Goal: Task Accomplishment & Management: Manage account settings

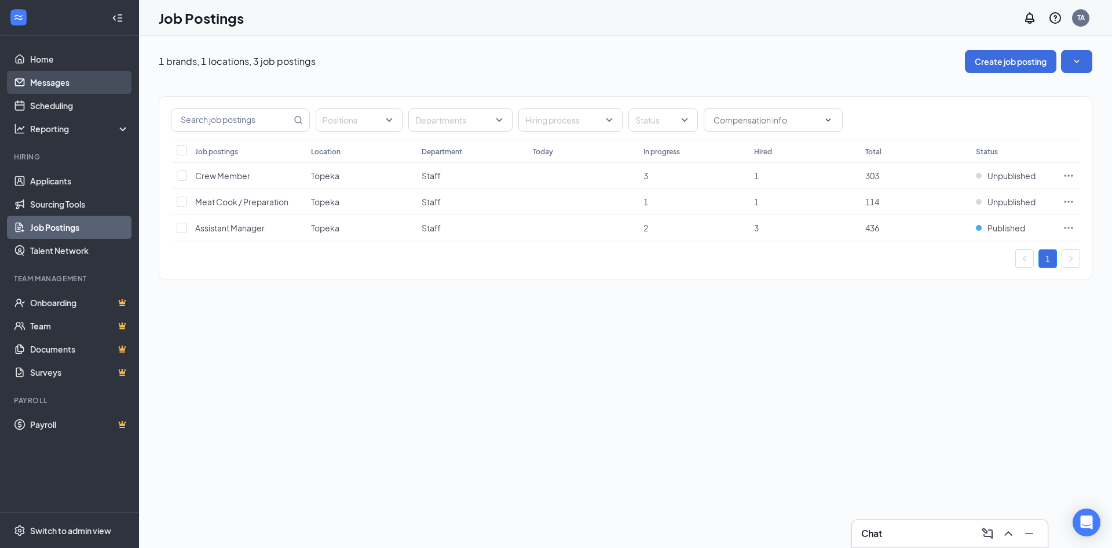
click at [48, 80] on link "Messages" at bounding box center [79, 82] width 99 height 23
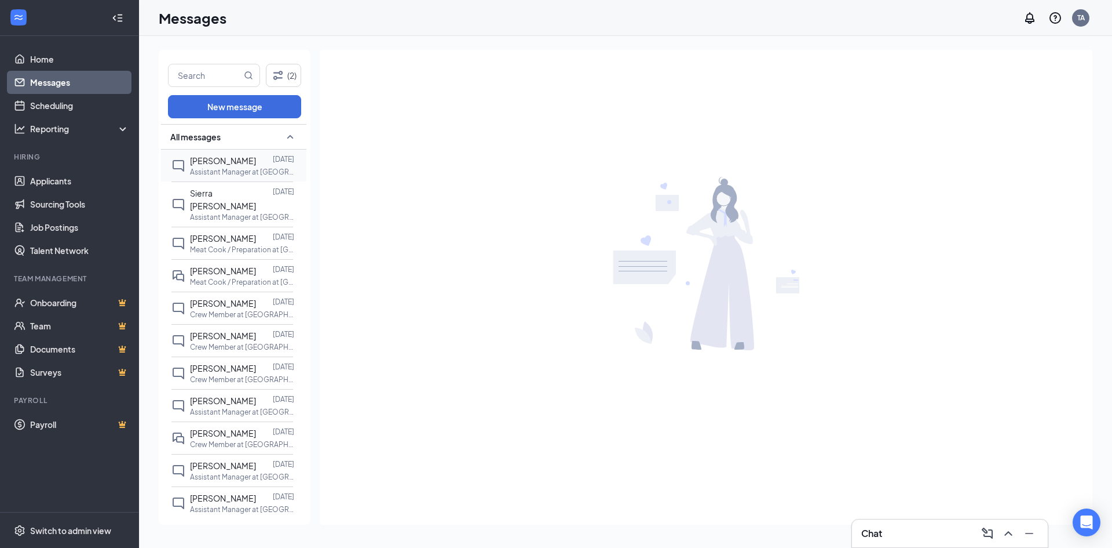
click at [228, 165] on span "[PERSON_NAME]" at bounding box center [223, 160] width 66 height 10
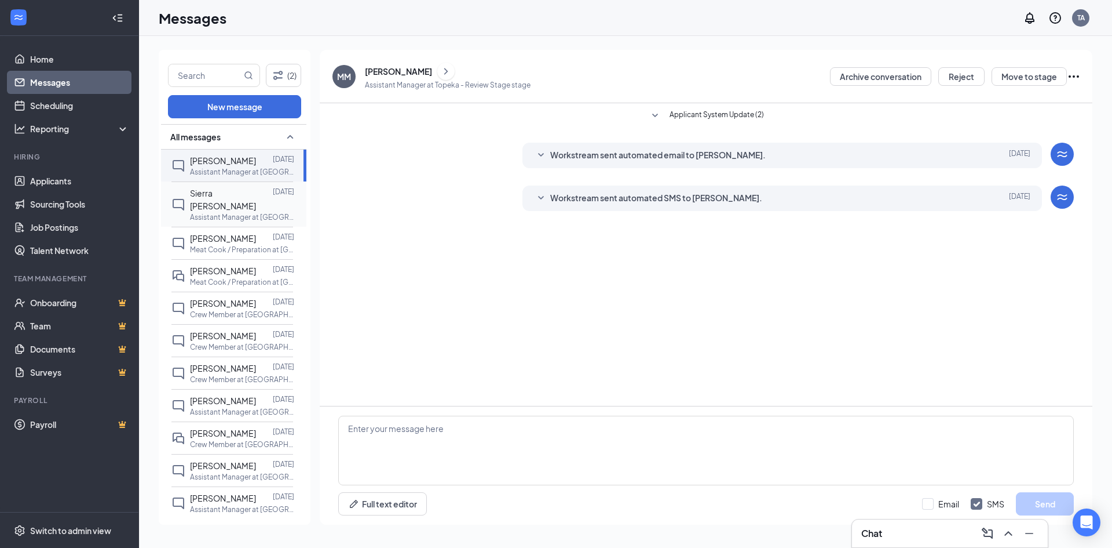
click at [220, 194] on span "Sierra [PERSON_NAME]" at bounding box center [223, 199] width 66 height 23
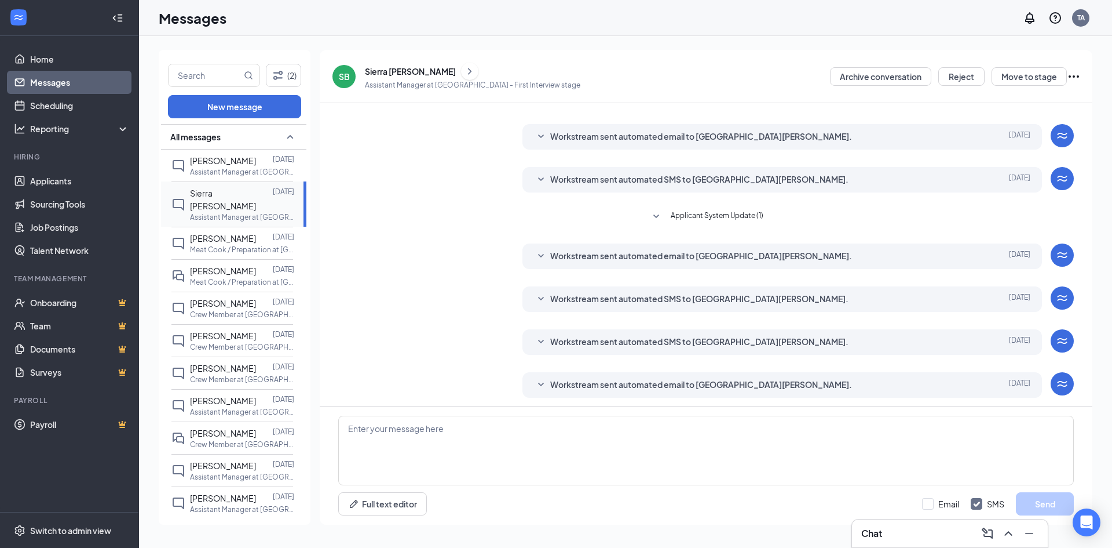
scroll to position [145, 0]
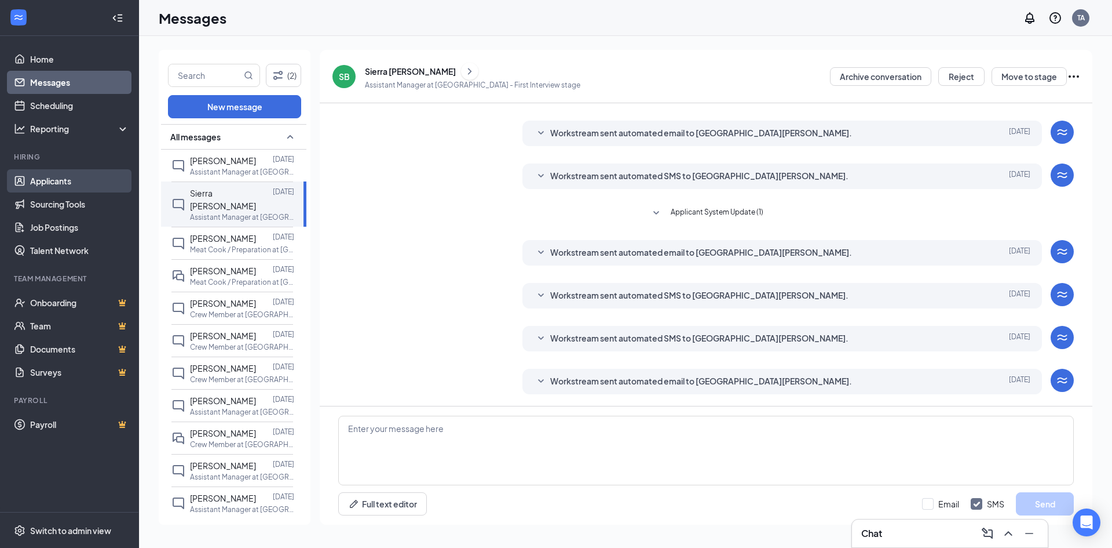
click at [34, 181] on link "Applicants" at bounding box center [79, 180] width 99 height 23
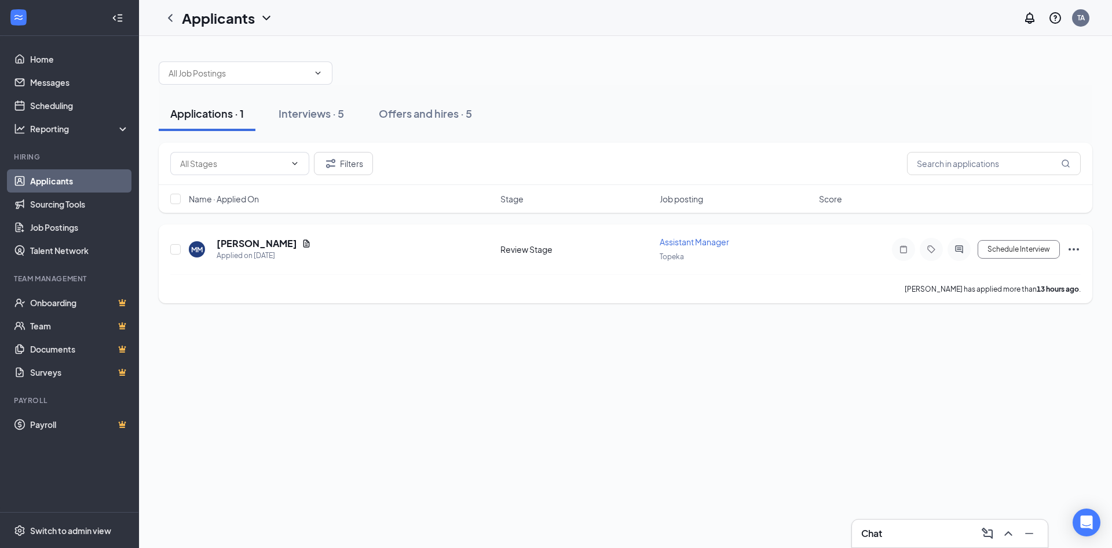
click at [1076, 249] on icon "Ellipses" at bounding box center [1074, 249] width 14 height 14
click at [992, 419] on p "Reject" at bounding box center [1022, 417] width 100 height 12
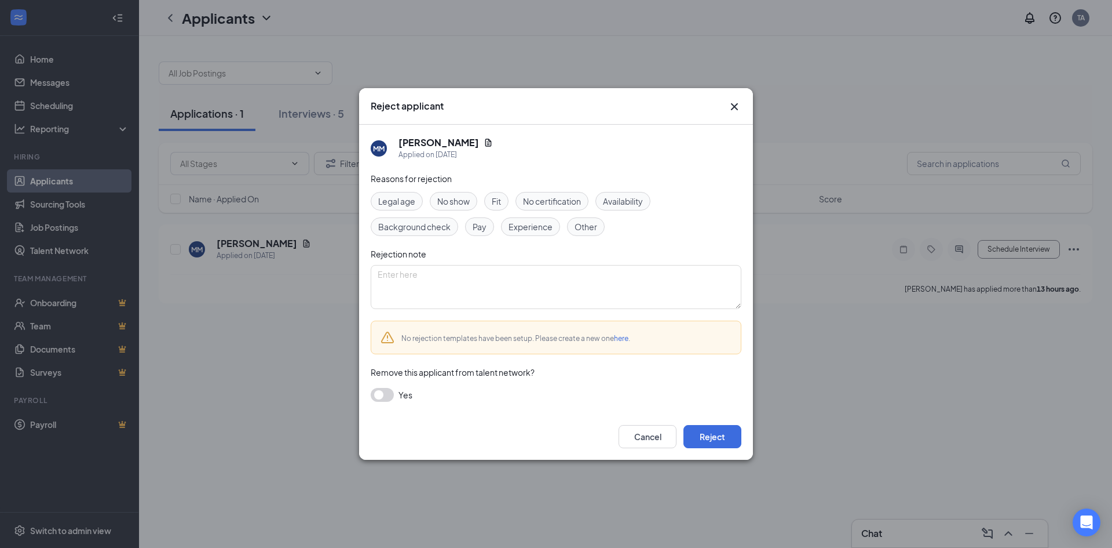
click at [529, 222] on span "Experience" at bounding box center [531, 226] width 44 height 13
click at [722, 438] on button "Reject" at bounding box center [713, 436] width 58 height 23
